Goal: Task Accomplishment & Management: Complete application form

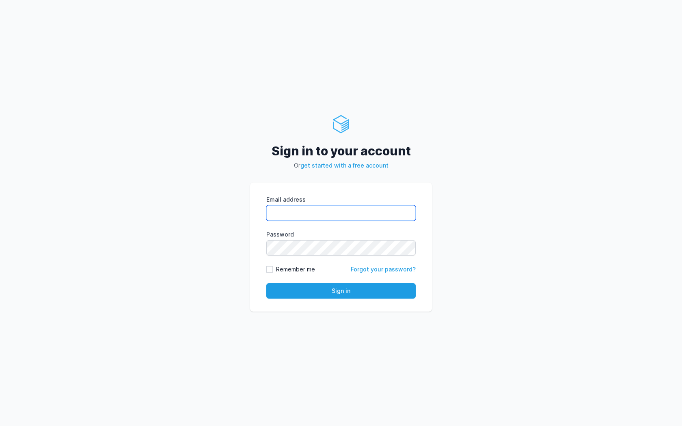
click at [368, 212] on input "Email address" at bounding box center [340, 212] width 149 height 15
type input "kiran@cied.in"
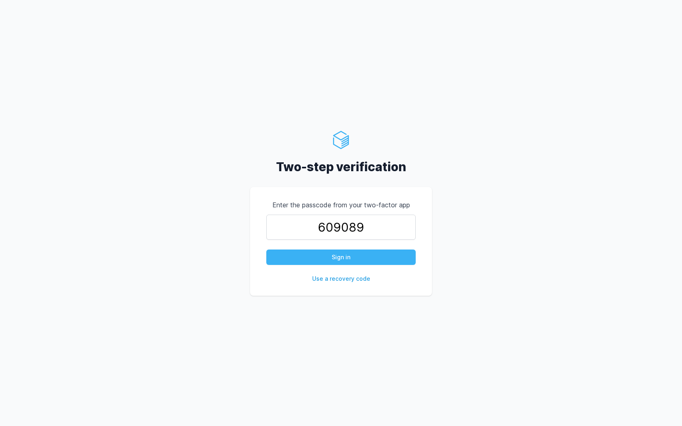
click at [340, 250] on form "609089 Sign in Use a recovery code" at bounding box center [340, 249] width 149 height 68
click at [340, 260] on button "Sign in" at bounding box center [340, 257] width 149 height 15
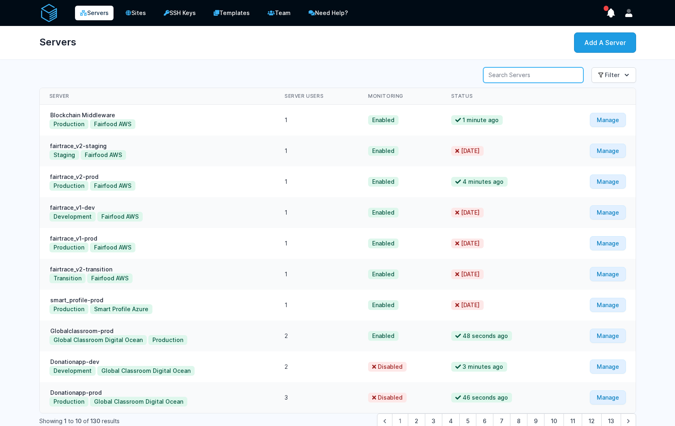
click at [550, 77] on input "Server Search" at bounding box center [534, 74] width 100 height 15
type input "l"
type input "lehvoss"
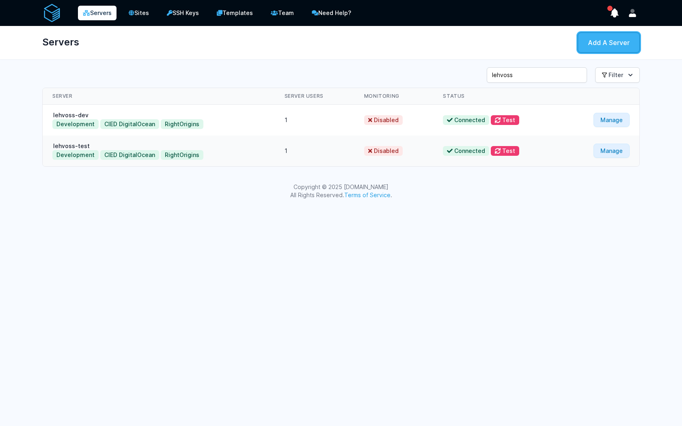
click at [592, 40] on link "Add A Server" at bounding box center [608, 42] width 62 height 20
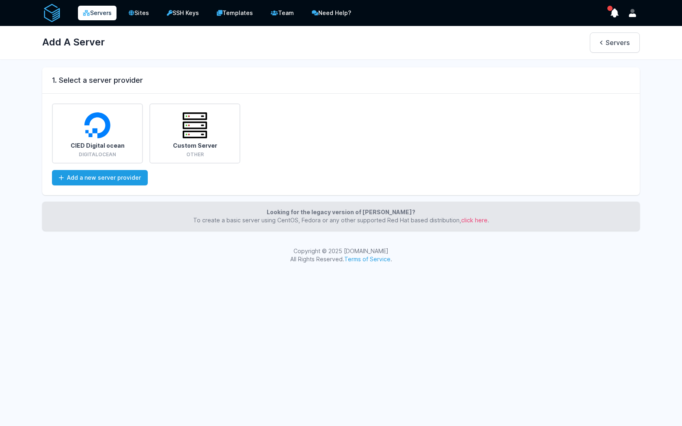
click at [179, 56] on div "Add A Server Servers" at bounding box center [340, 42] width 623 height 33
click at [187, 146] on link "Custom Server Other" at bounding box center [194, 133] width 91 height 60
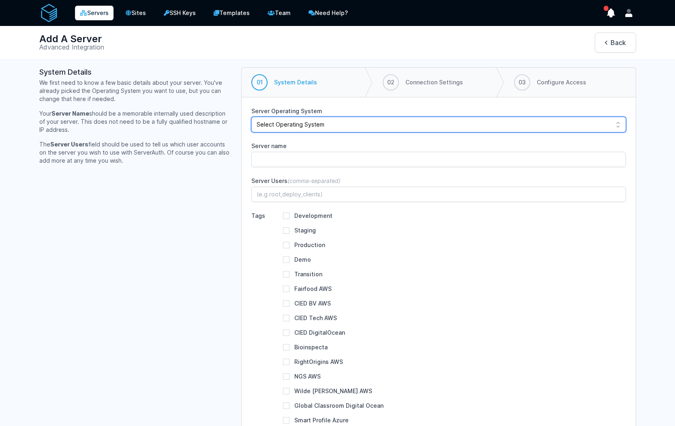
click at [326, 125] on select "Select Operating System Debian 12 (Bookworm) Debian 11 (Bullseye) Debian 10 (Bu…" at bounding box center [439, 124] width 374 height 15
click at [310, 127] on select "Select Operating System Debian 12 (Bookworm) Debian 11 (Bullseye) Debian 10 (Bu…" at bounding box center [439, 124] width 374 height 15
select select "ubuntu-2004"
click at [252, 117] on select "Select Operating System Debian 12 (Bookworm) Debian 11 (Bullseye) Debian 10 (Bu…" at bounding box center [439, 124] width 374 height 15
click at [311, 124] on select "Select Operating System Debian 12 (Bookworm) Debian 11 (Bullseye) Debian 10 (Bu…" at bounding box center [439, 124] width 374 height 15
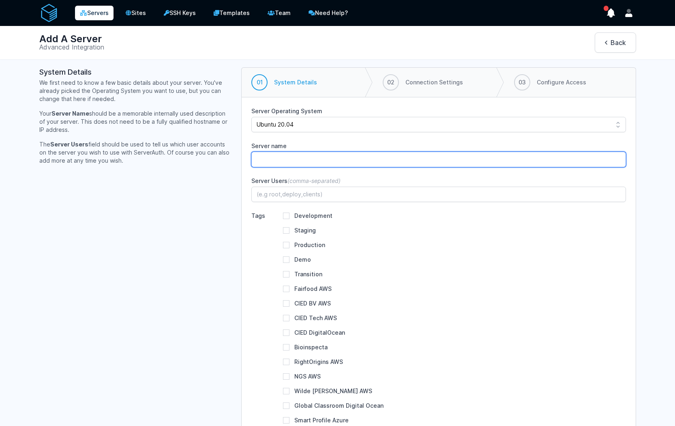
click at [330, 158] on input "Server name" at bounding box center [439, 159] width 374 height 15
type input "lehvoss-staging"
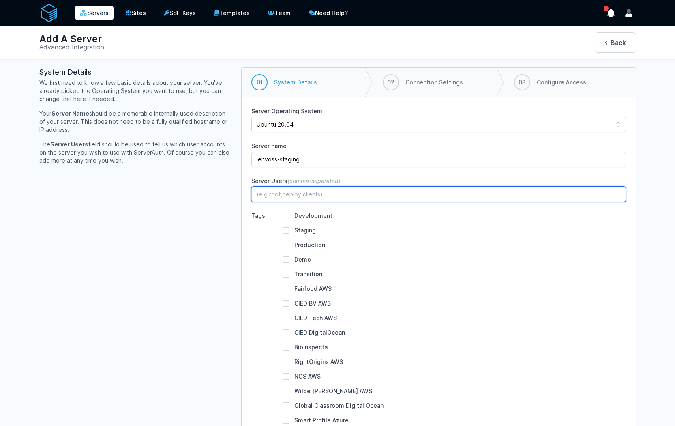
click at [319, 200] on input "Server Users (comma-separated)" at bounding box center [439, 194] width 374 height 15
type input "root"
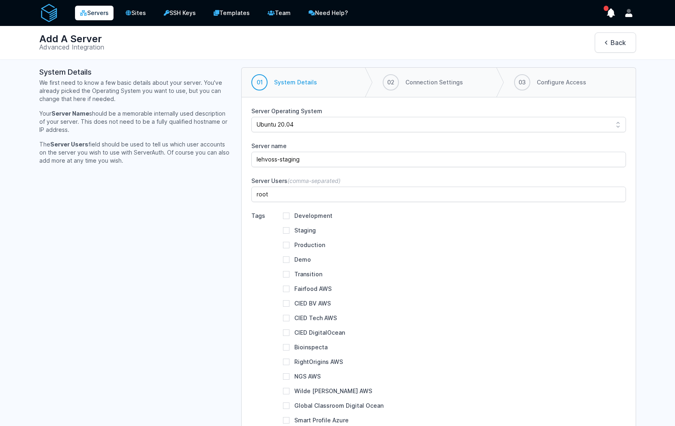
click at [292, 232] on div "Staging" at bounding box center [299, 230] width 33 height 8
click at [306, 233] on label "Staging" at bounding box center [306, 230] width 22 height 7
click at [290, 233] on input "Staging" at bounding box center [286, 230] width 6 height 6
checkbox input "true"
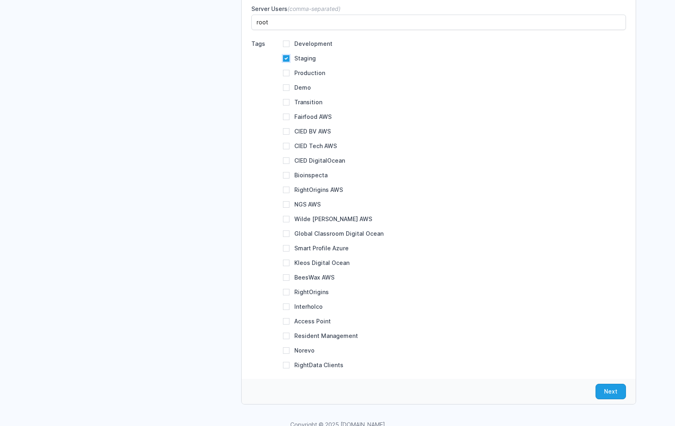
scroll to position [191, 0]
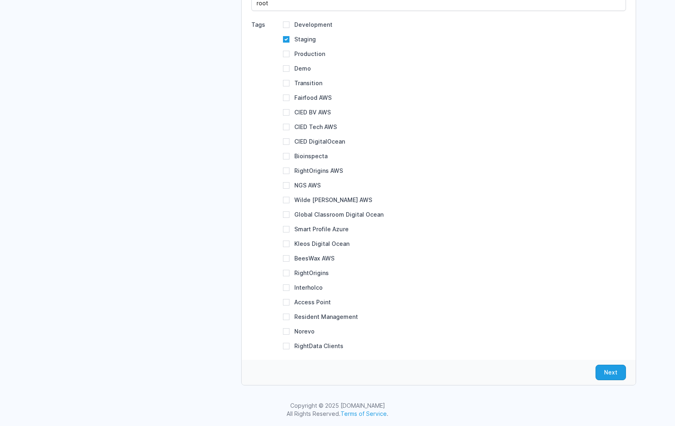
click at [290, 346] on div "RightData Clients" at bounding box center [313, 346] width 60 height 8
click at [282, 345] on div "Tags Development Staging Production Demo Transition Norevo" at bounding box center [439, 185] width 374 height 329
click at [290, 345] on div "RightData Clients" at bounding box center [313, 346] width 60 height 8
click at [288, 346] on input "RightData Clients" at bounding box center [286, 346] width 6 height 6
checkbox input "true"
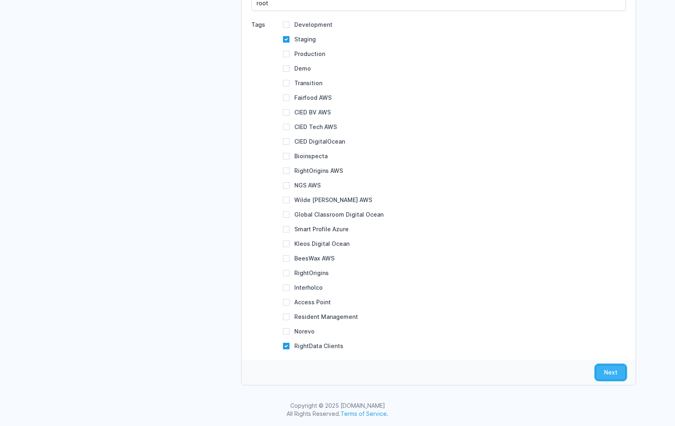
click at [606, 377] on button "Next" at bounding box center [611, 372] width 30 height 15
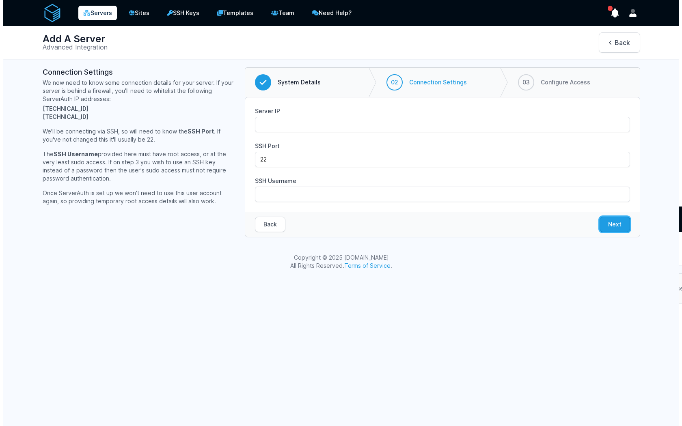
scroll to position [0, 0]
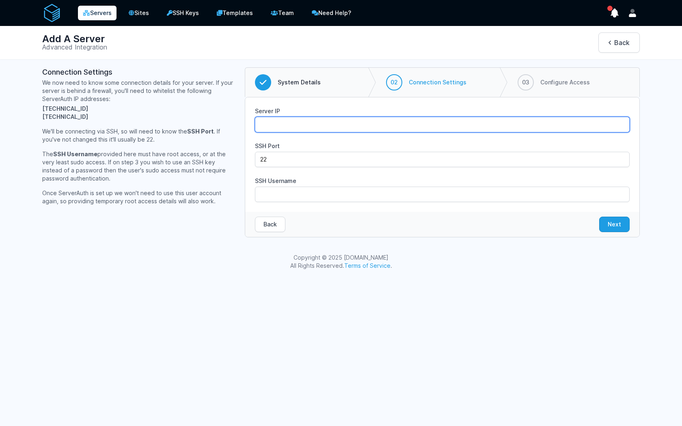
click at [304, 123] on input "Server IP" at bounding box center [442, 124] width 374 height 15
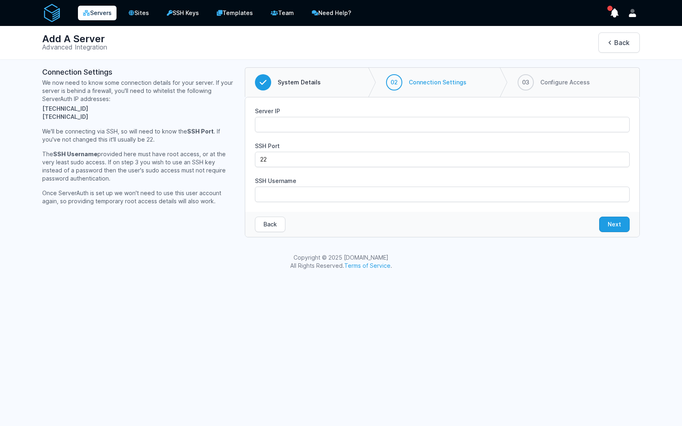
click at [104, 16] on link "Servers" at bounding box center [97, 13] width 39 height 15
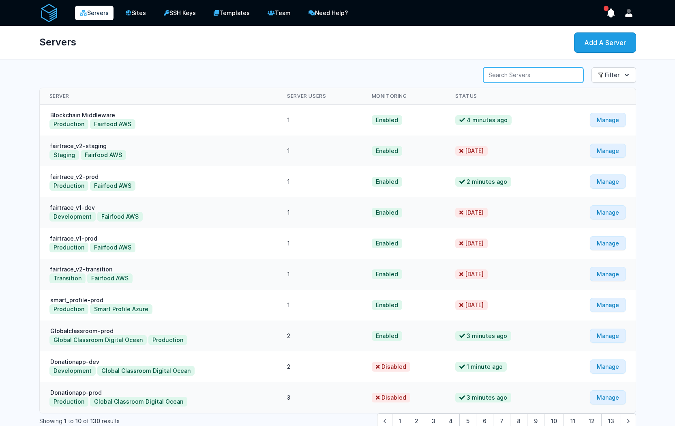
click at [527, 75] on input "Server Search" at bounding box center [534, 74] width 100 height 15
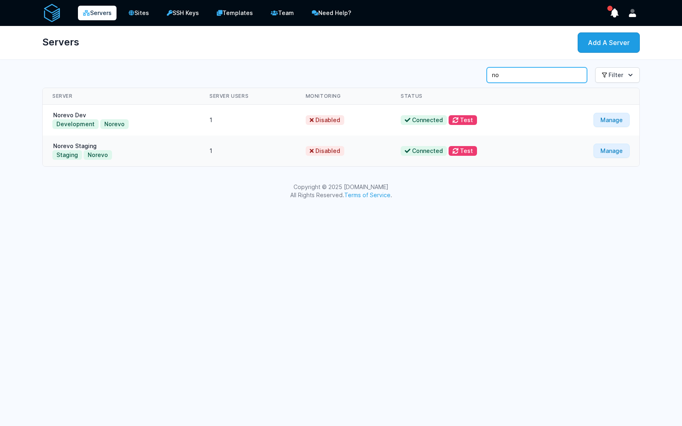
type input "n"
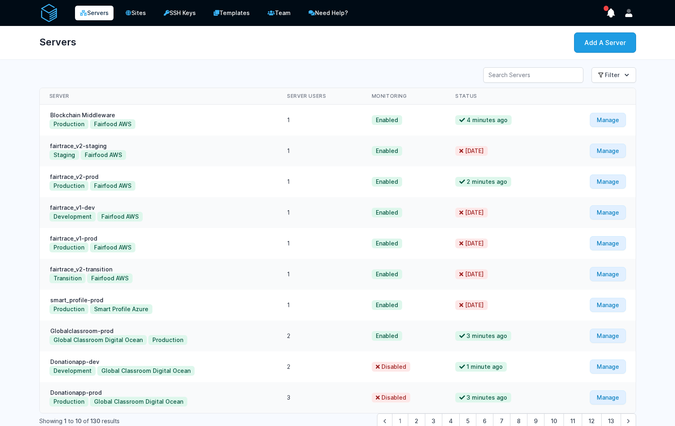
click at [286, 120] on td "1" at bounding box center [320, 120] width 84 height 31
drag, startPoint x: 289, startPoint y: 147, endPoint x: 279, endPoint y: 150, distance: 10.6
click at [279, 150] on td "1" at bounding box center [320, 151] width 84 height 31
drag, startPoint x: 292, startPoint y: 183, endPoint x: 276, endPoint y: 183, distance: 15.8
click at [278, 183] on td "1" at bounding box center [320, 181] width 84 height 31
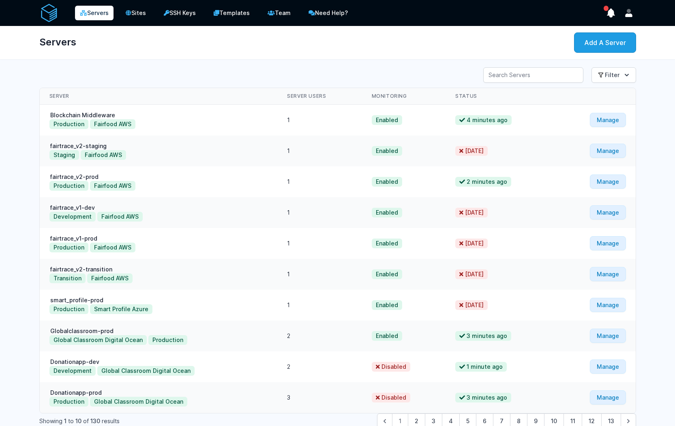
drag, startPoint x: 295, startPoint y: 212, endPoint x: 262, endPoint y: 212, distance: 32.1
click at [262, 212] on tr "fairtrace_v1-dev Development Fairfood AWS 1 Enabled" at bounding box center [338, 212] width 596 height 31
drag, startPoint x: 301, startPoint y: 246, endPoint x: 244, endPoint y: 244, distance: 56.4
click at [244, 244] on tr "fairtrace_v1-prod Production Fairfood AWS 1 Enabled" at bounding box center [338, 243] width 596 height 31
drag, startPoint x: 288, startPoint y: 273, endPoint x: 248, endPoint y: 275, distance: 40.6
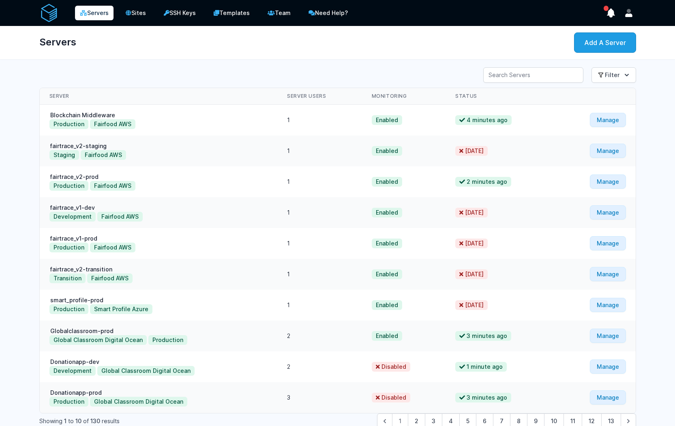
click at [248, 275] on tr "fairtrace_v2-transition Transition Fairfood AWS 1" at bounding box center [338, 274] width 596 height 31
drag, startPoint x: 294, startPoint y: 303, endPoint x: 243, endPoint y: 305, distance: 51.2
click at [243, 305] on tr "smart_profile-prod Production Smart Profile Azure 1" at bounding box center [338, 305] width 596 height 31
click at [594, 50] on link "Add A Server" at bounding box center [605, 42] width 62 height 20
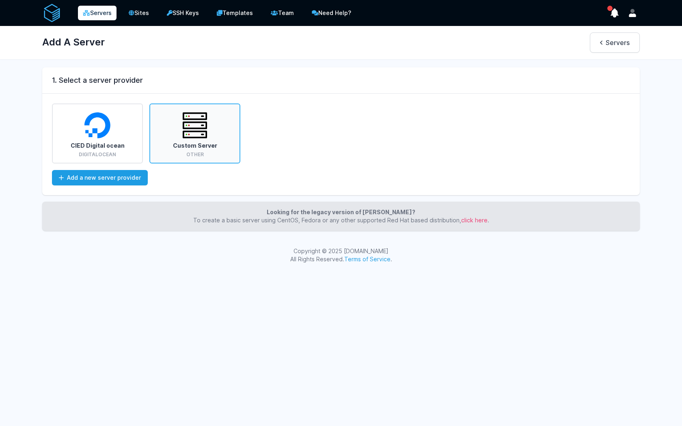
click at [207, 141] on link "Custom Server Other" at bounding box center [194, 133] width 91 height 60
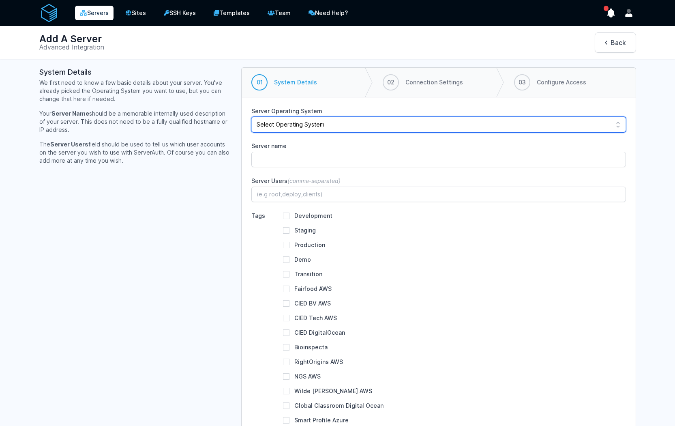
click at [332, 128] on select "Select Operating System Debian 12 (Bookworm) Debian 11 (Bullseye) Debian 10 (Bu…" at bounding box center [439, 124] width 374 height 15
select select "ubuntu-2004"
click at [252, 117] on select "Select Operating System Debian 12 (Bookworm) Debian 11 (Bullseye) Debian 10 (Bu…" at bounding box center [439, 124] width 374 height 15
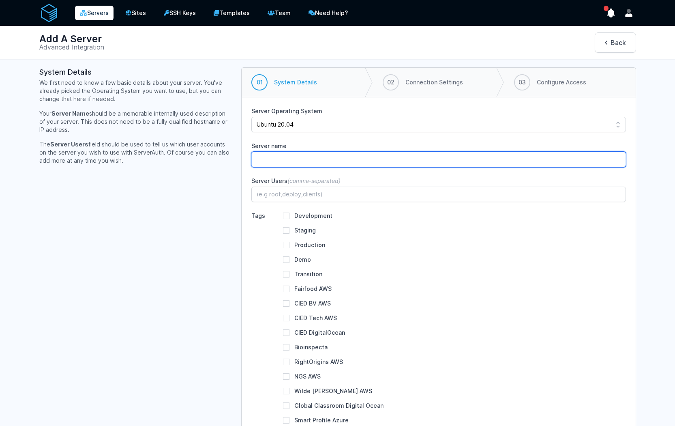
click at [308, 158] on input "Server name" at bounding box center [439, 159] width 374 height 15
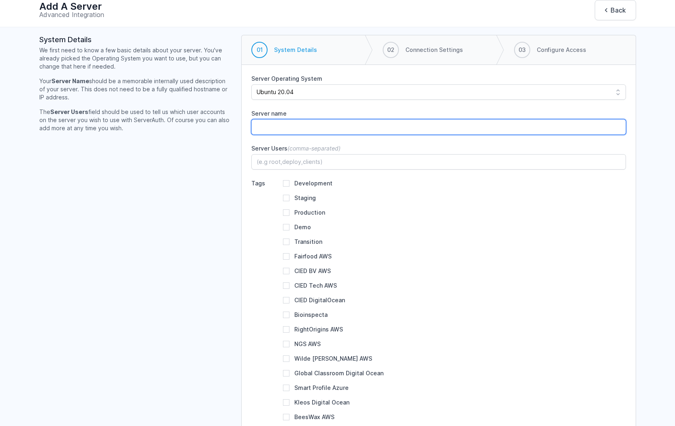
scroll to position [17, 0]
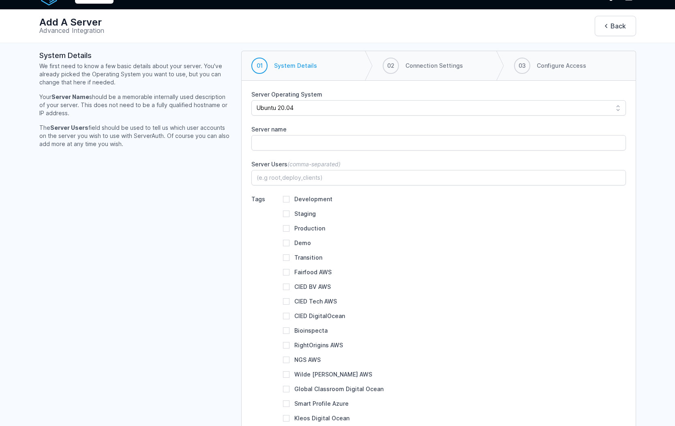
click at [357, 123] on div "Server Operating System Select Operating System Debian 12 (Bookworm) Debian 11 …" at bounding box center [439, 307] width 374 height 434
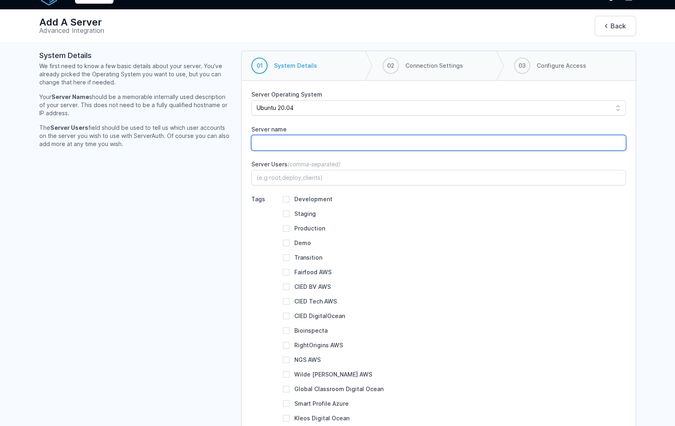
click at [345, 142] on input "Server name" at bounding box center [439, 142] width 374 height 15
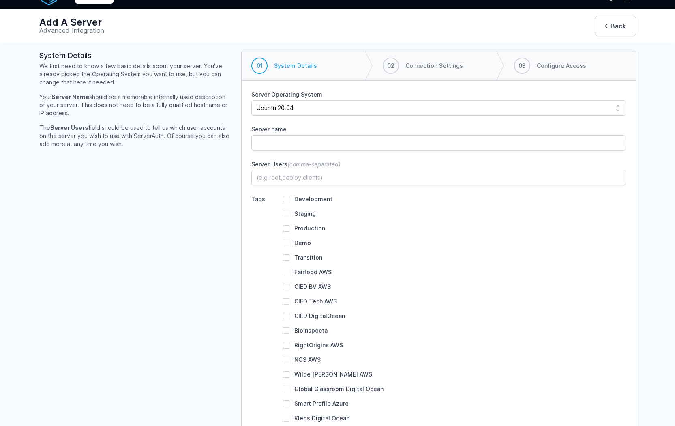
click at [359, 126] on label "Server name" at bounding box center [439, 129] width 374 height 8
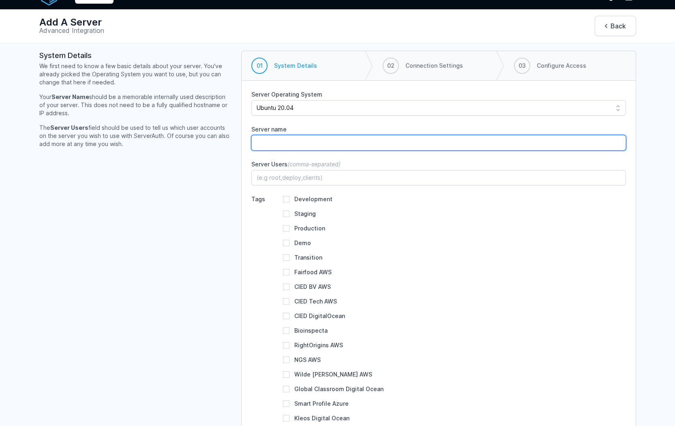
click at [359, 135] on input "Server name" at bounding box center [439, 142] width 374 height 15
click at [356, 144] on input "Server name" at bounding box center [439, 142] width 374 height 15
type input "L"
type input "lehvoss-stage"
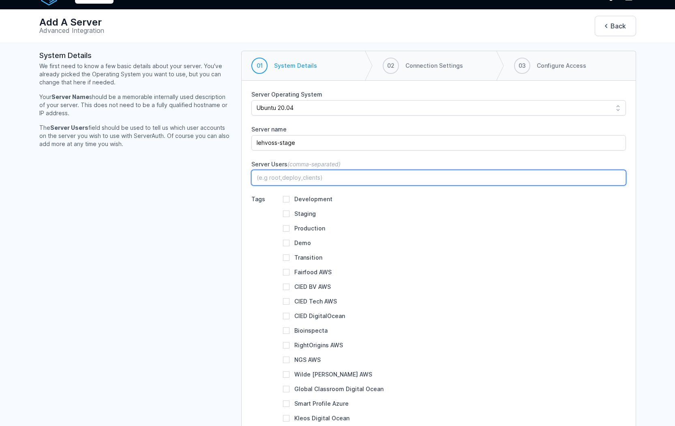
click at [296, 181] on input "Server Users (comma-separated)" at bounding box center [439, 177] width 374 height 15
